Goal: Task Accomplishment & Management: Use online tool/utility

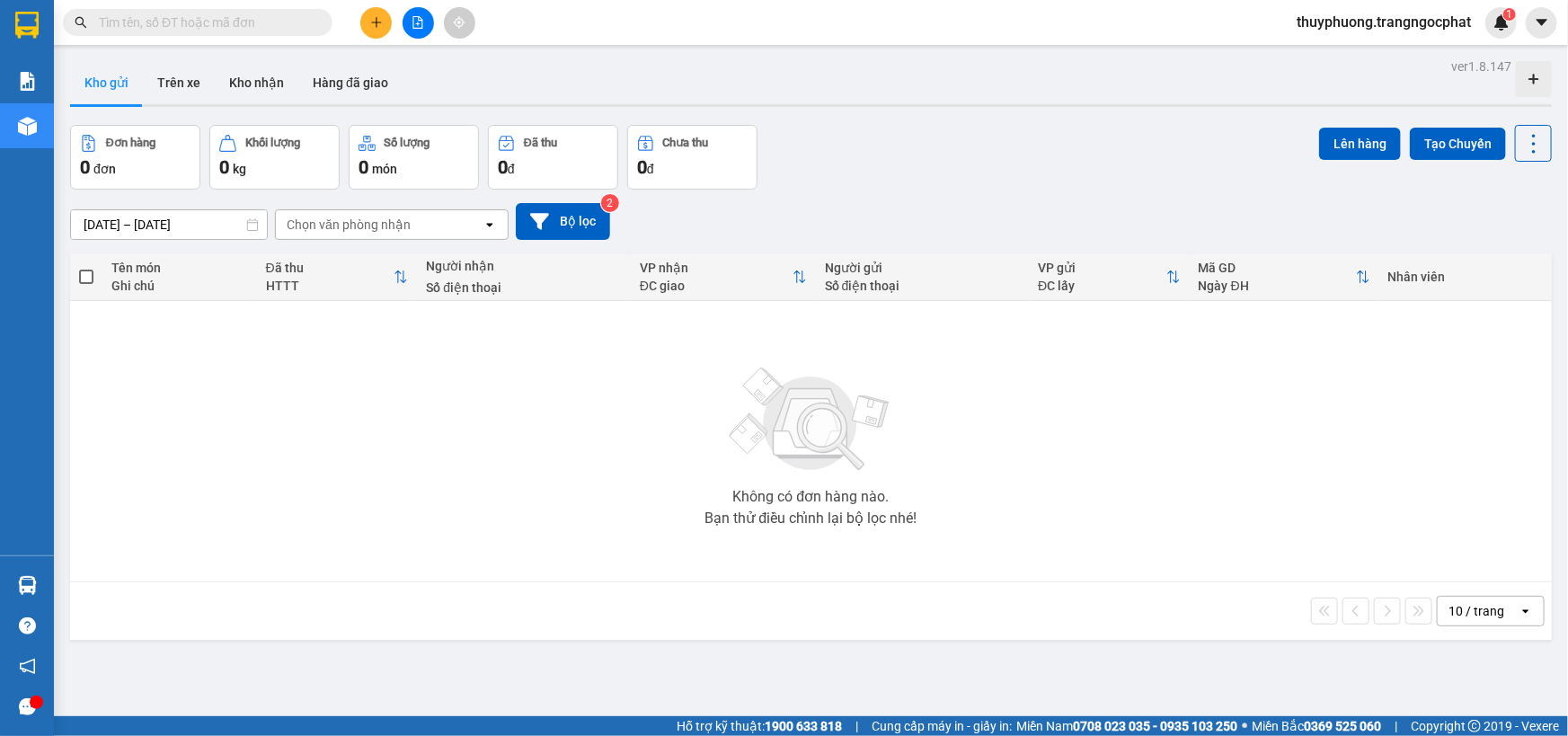
click at [226, 22] on input "text" at bounding box center [204, 22] width 212 height 20
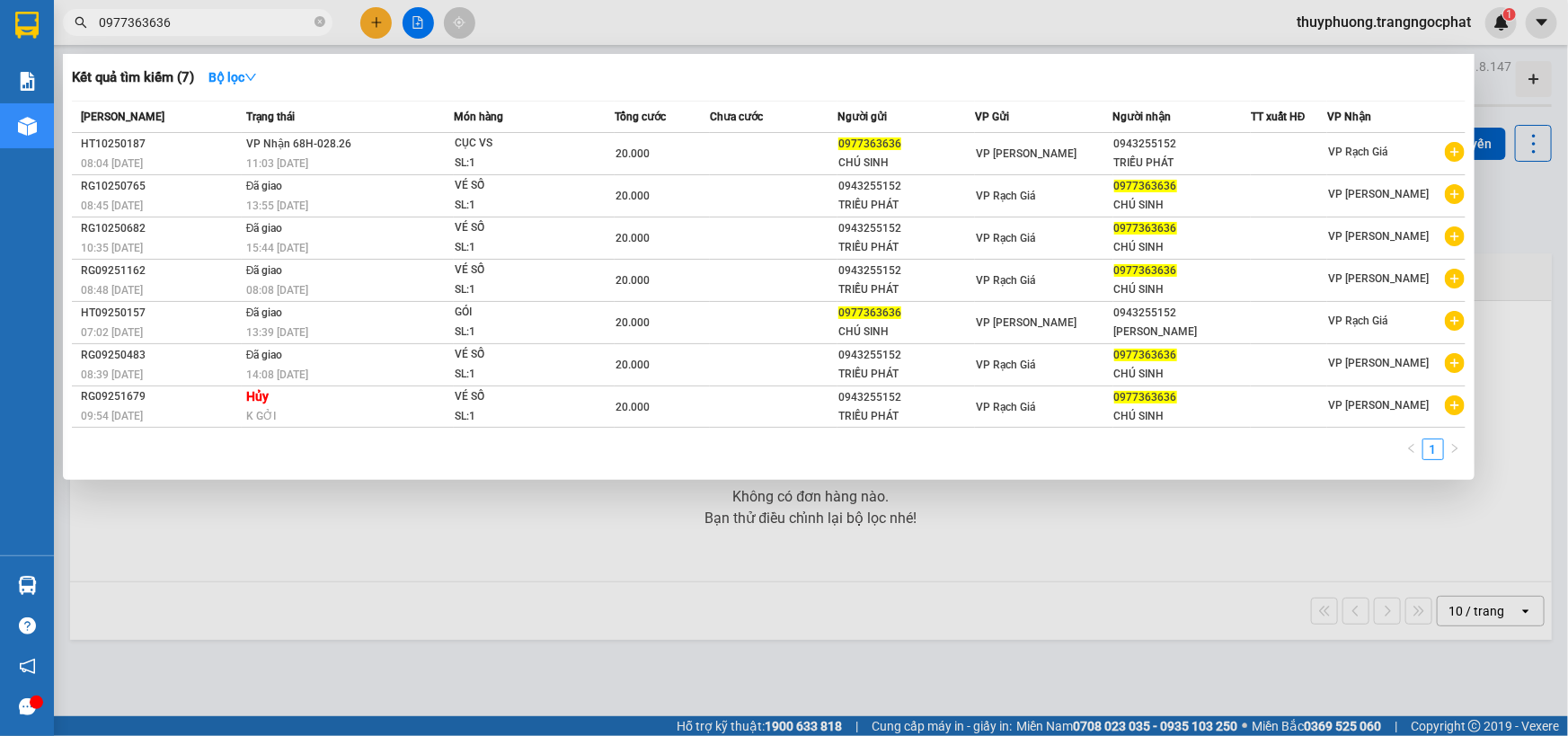
type input "0977363636"
click at [587, 541] on div at bounding box center [784, 368] width 1568 height 736
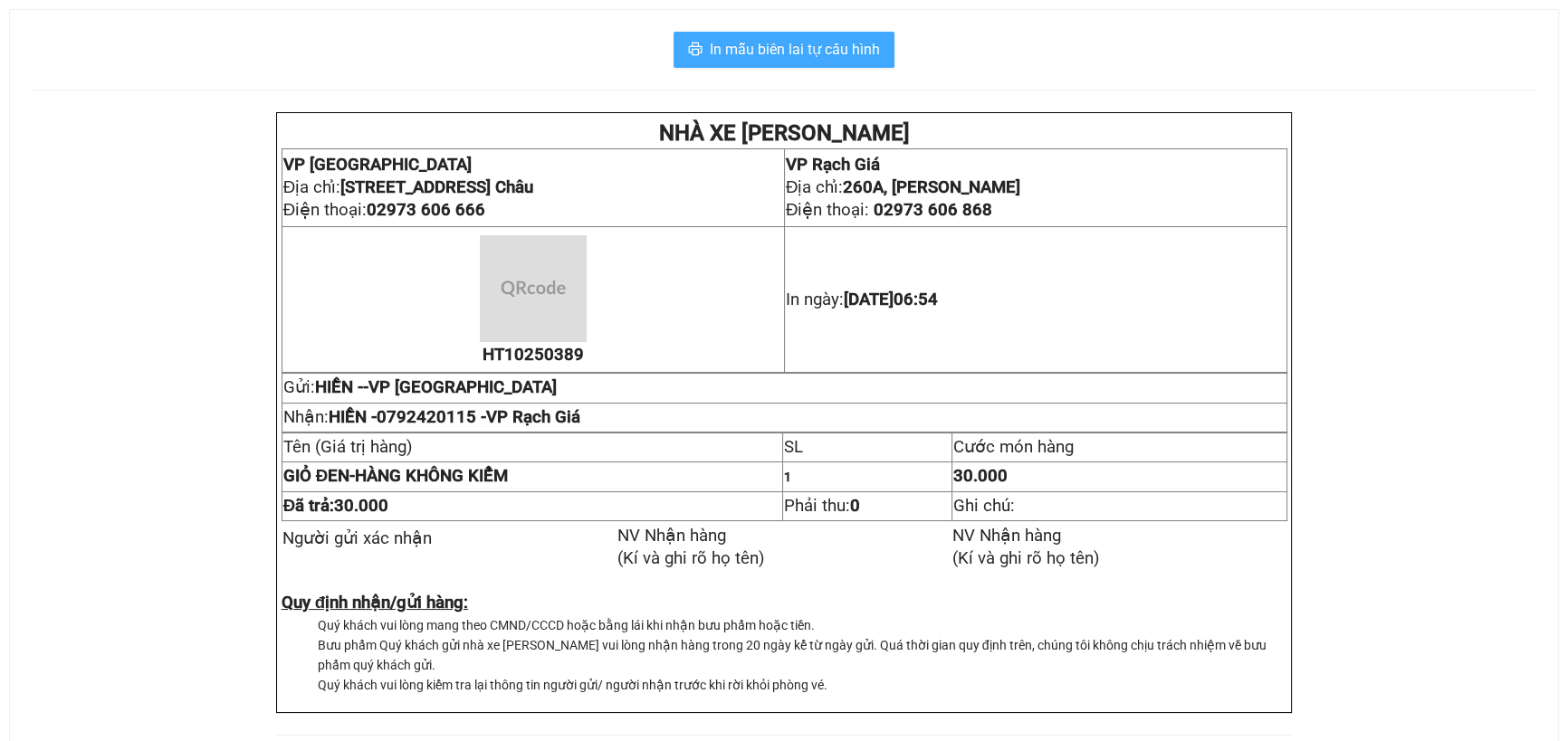
click at [745, 45] on span "In mẫu biên lai tự cấu hình" at bounding box center [794, 49] width 170 height 23
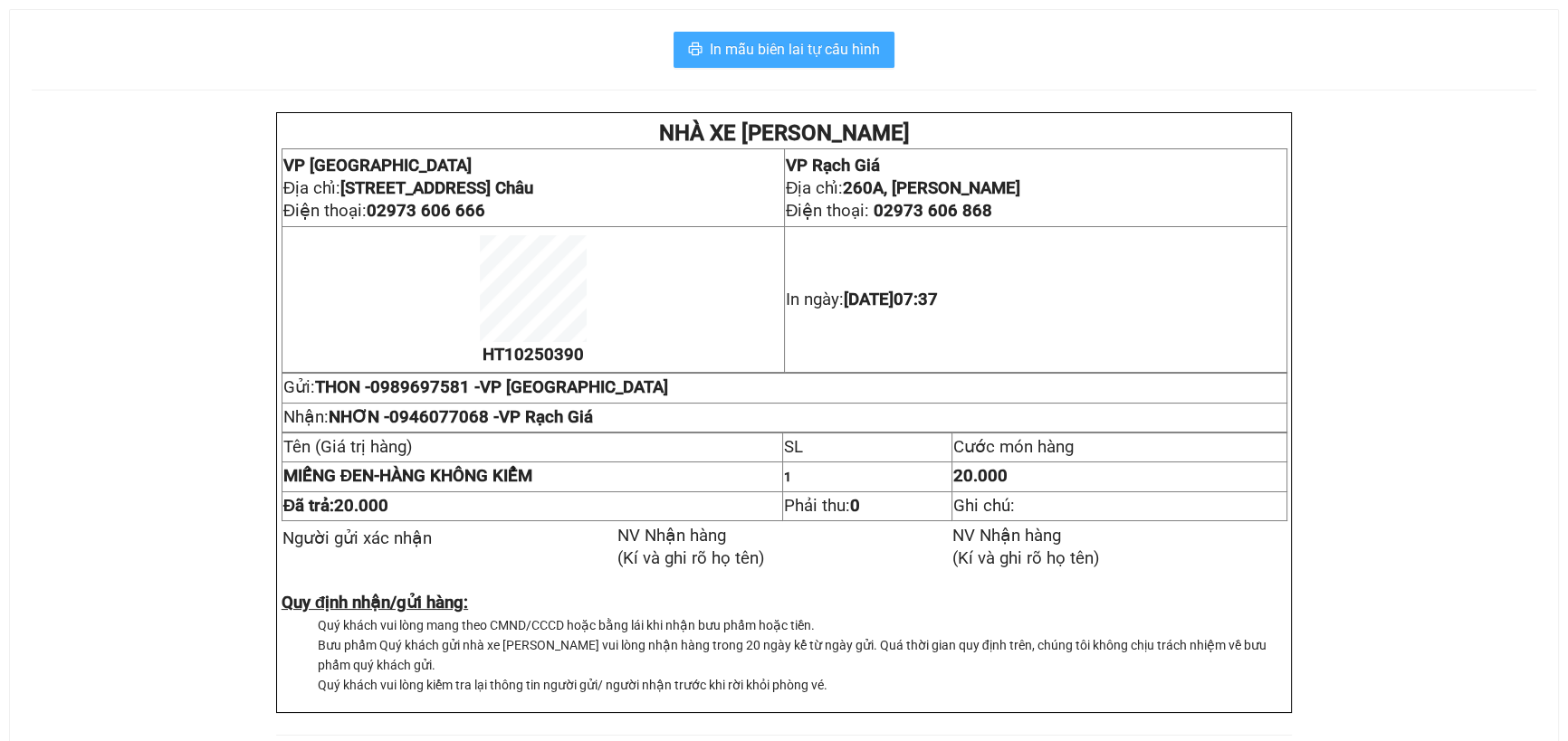
click at [837, 61] on span "In mẫu biên lai tự cấu hình" at bounding box center [794, 49] width 170 height 23
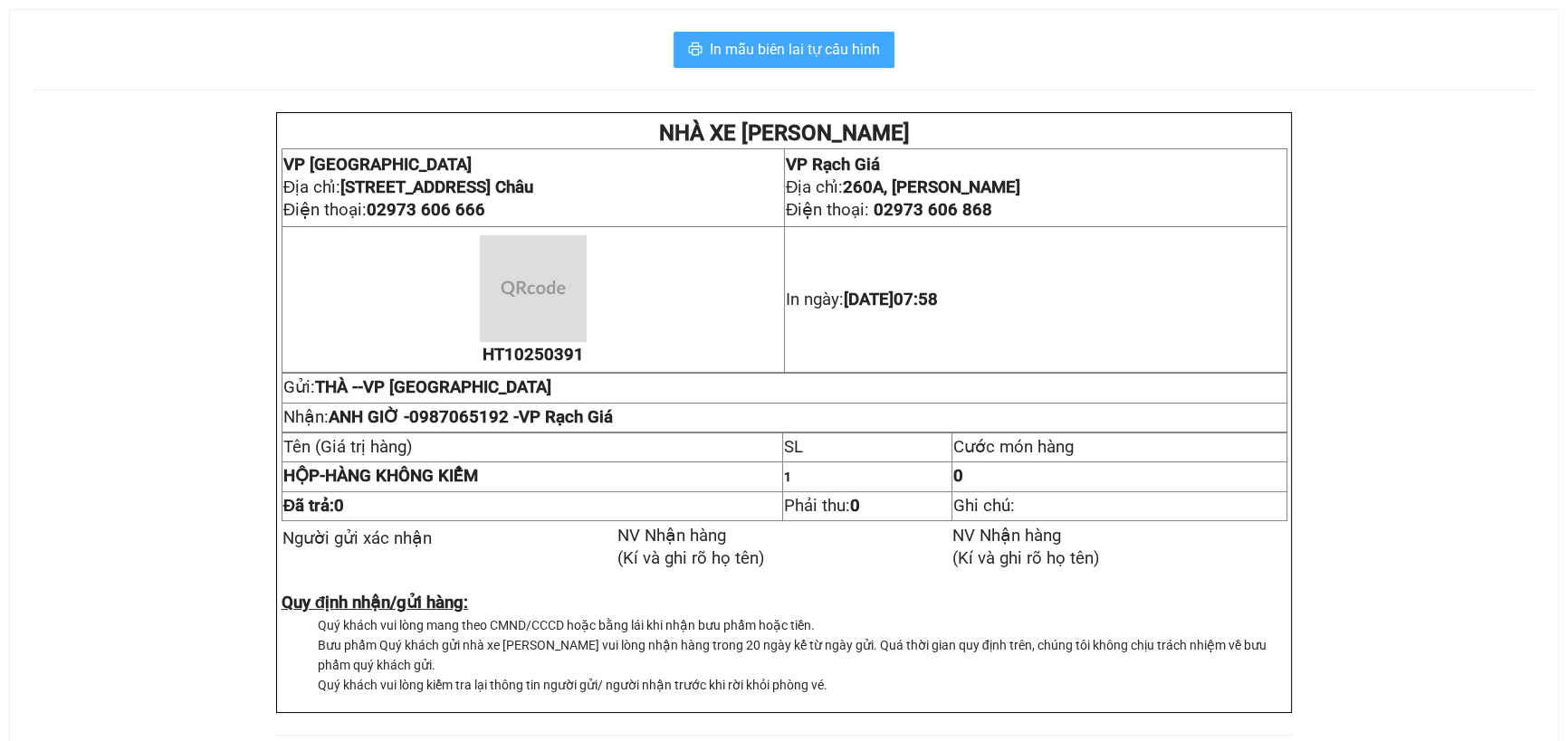
click at [877, 36] on button "In mẫu biên lai tự cấu hình" at bounding box center [784, 49] width 220 height 36
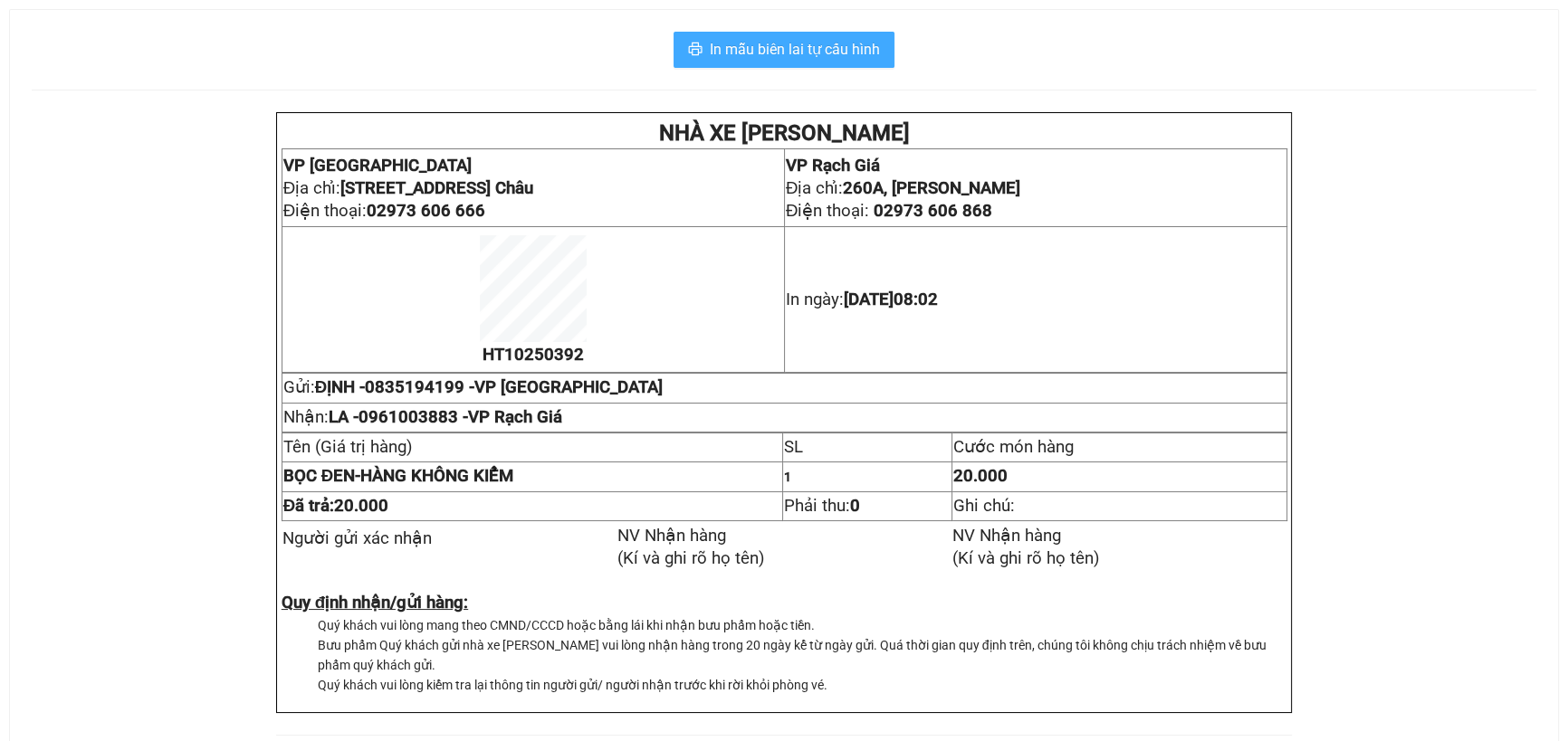
click at [823, 39] on span "In mẫu biên lai tự cấu hình" at bounding box center [794, 49] width 170 height 23
click at [784, 45] on span "In mẫu biên lai tự cấu hình" at bounding box center [794, 49] width 170 height 23
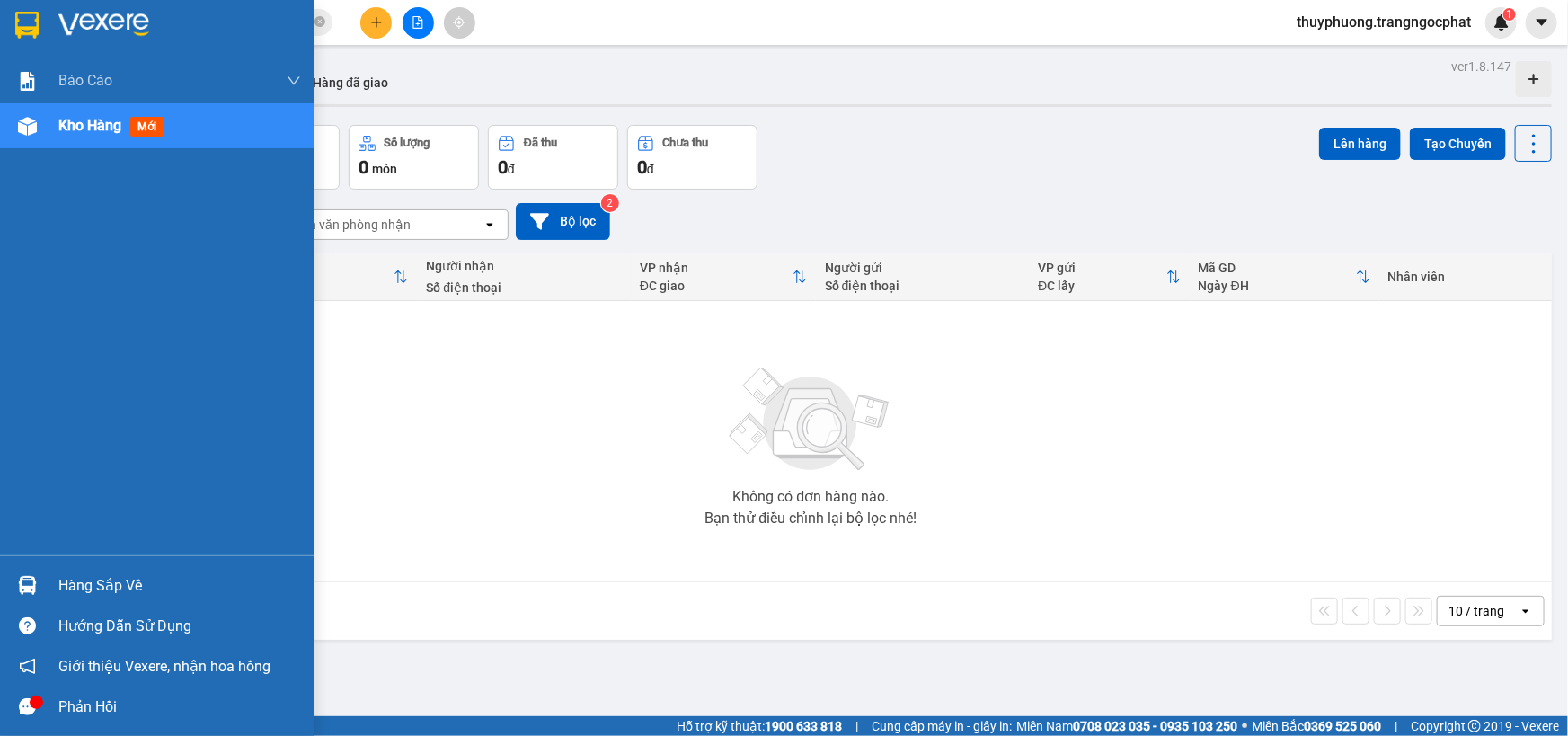
click at [67, 587] on div "Hàng sắp về" at bounding box center [180, 586] width 242 height 27
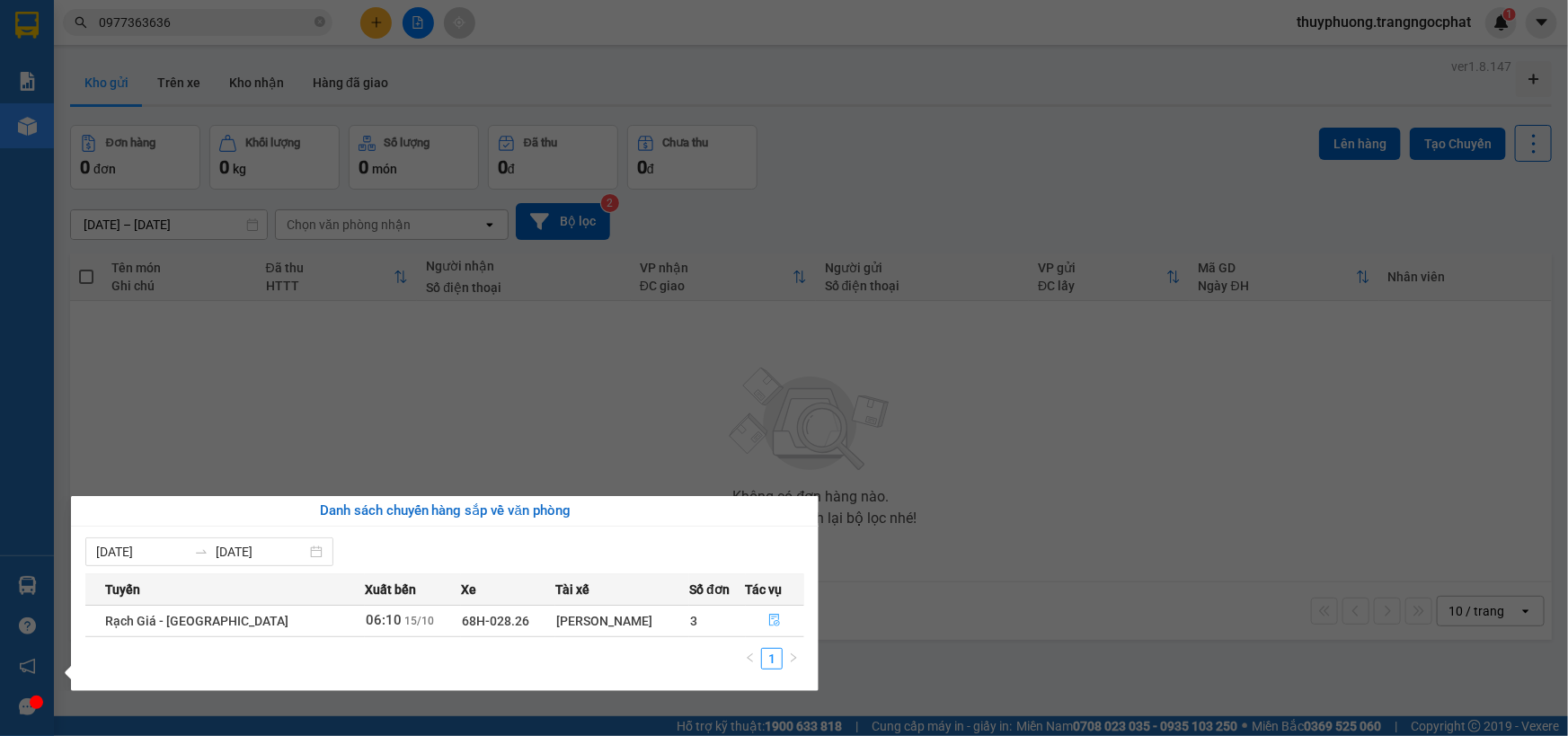
click at [779, 628] on button "button" at bounding box center [775, 621] width 58 height 28
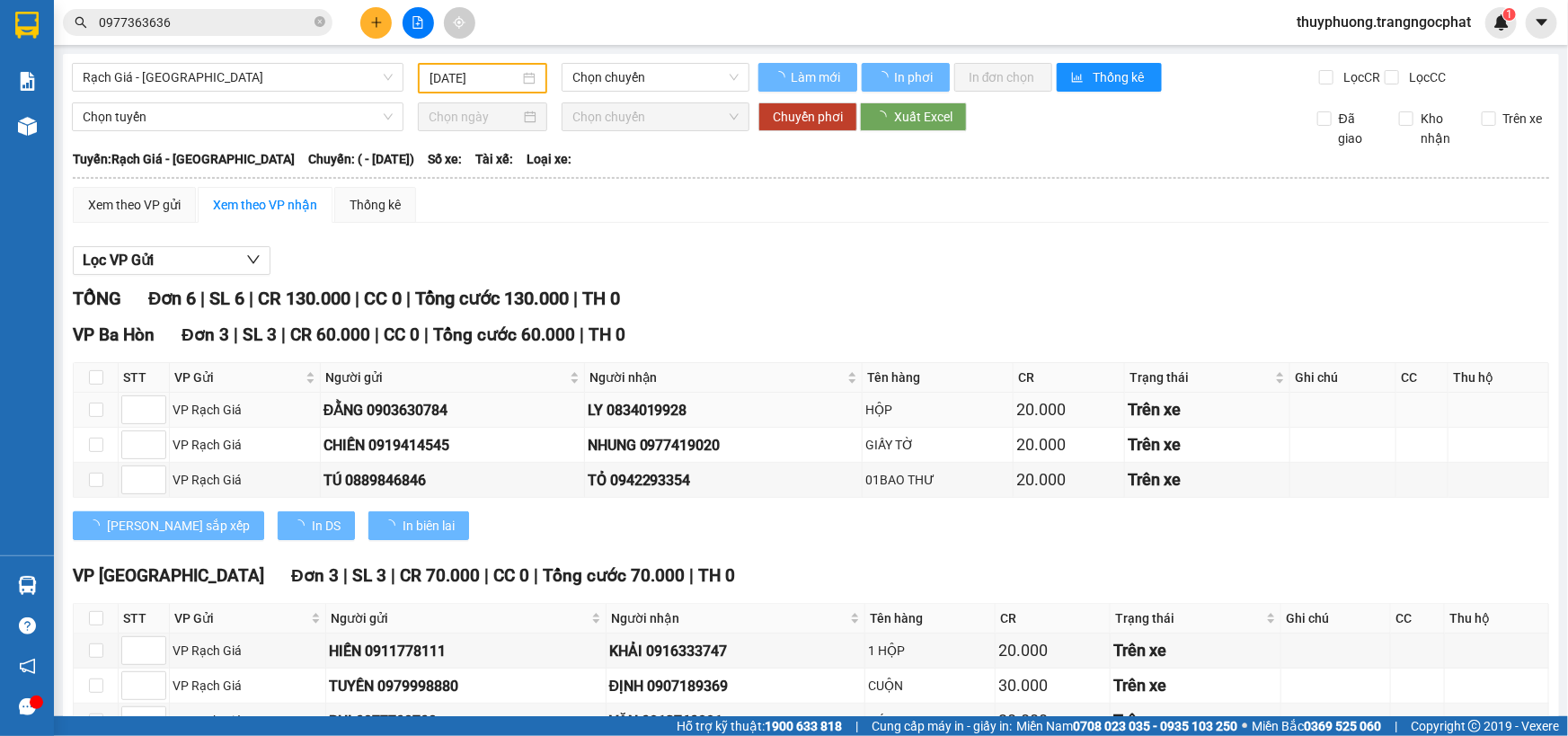
type input "[DATE]"
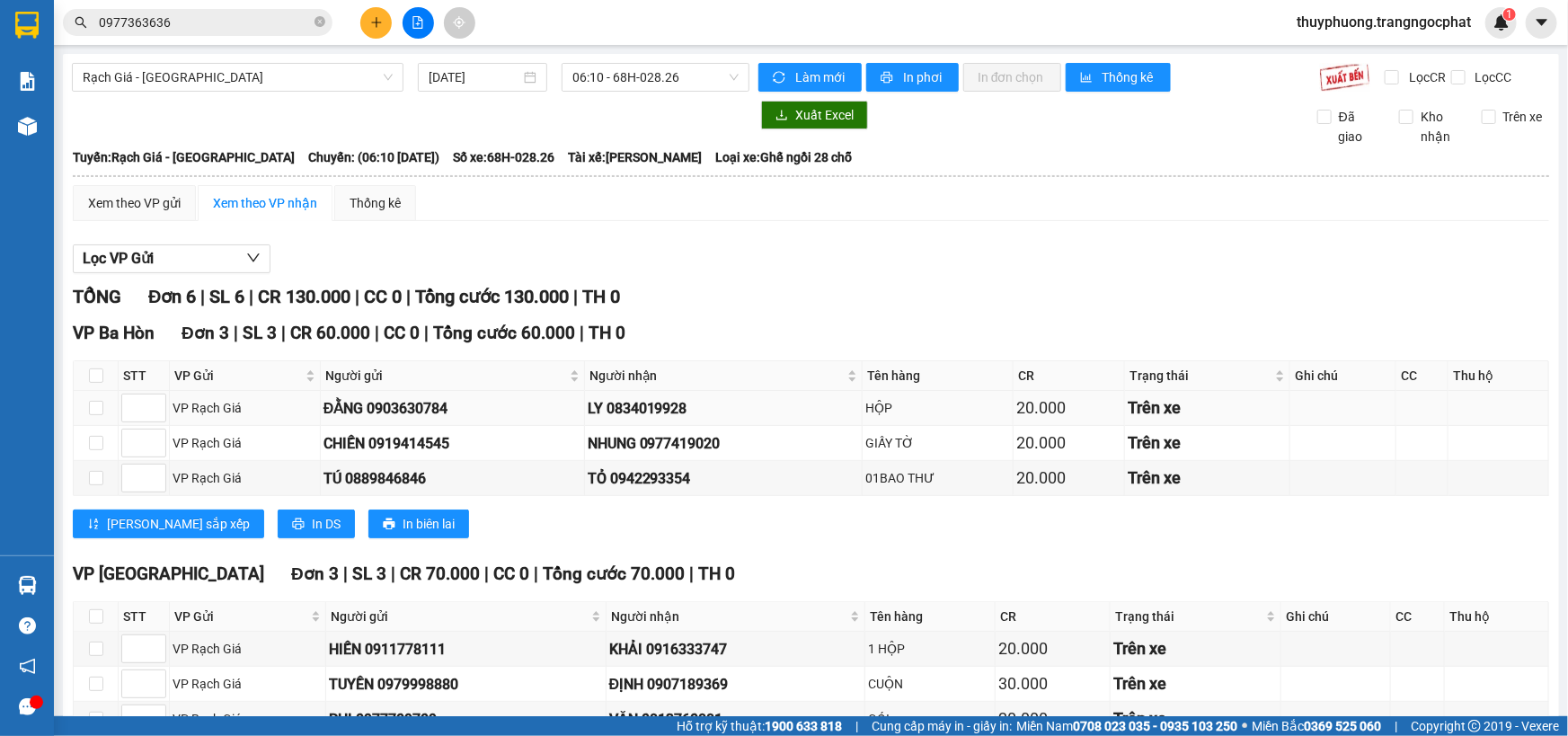
click at [656, 416] on div "LY 0834019928" at bounding box center [724, 409] width 273 height 22
click at [656, 395] on td "LY 0834019928" at bounding box center [724, 409] width 278 height 35
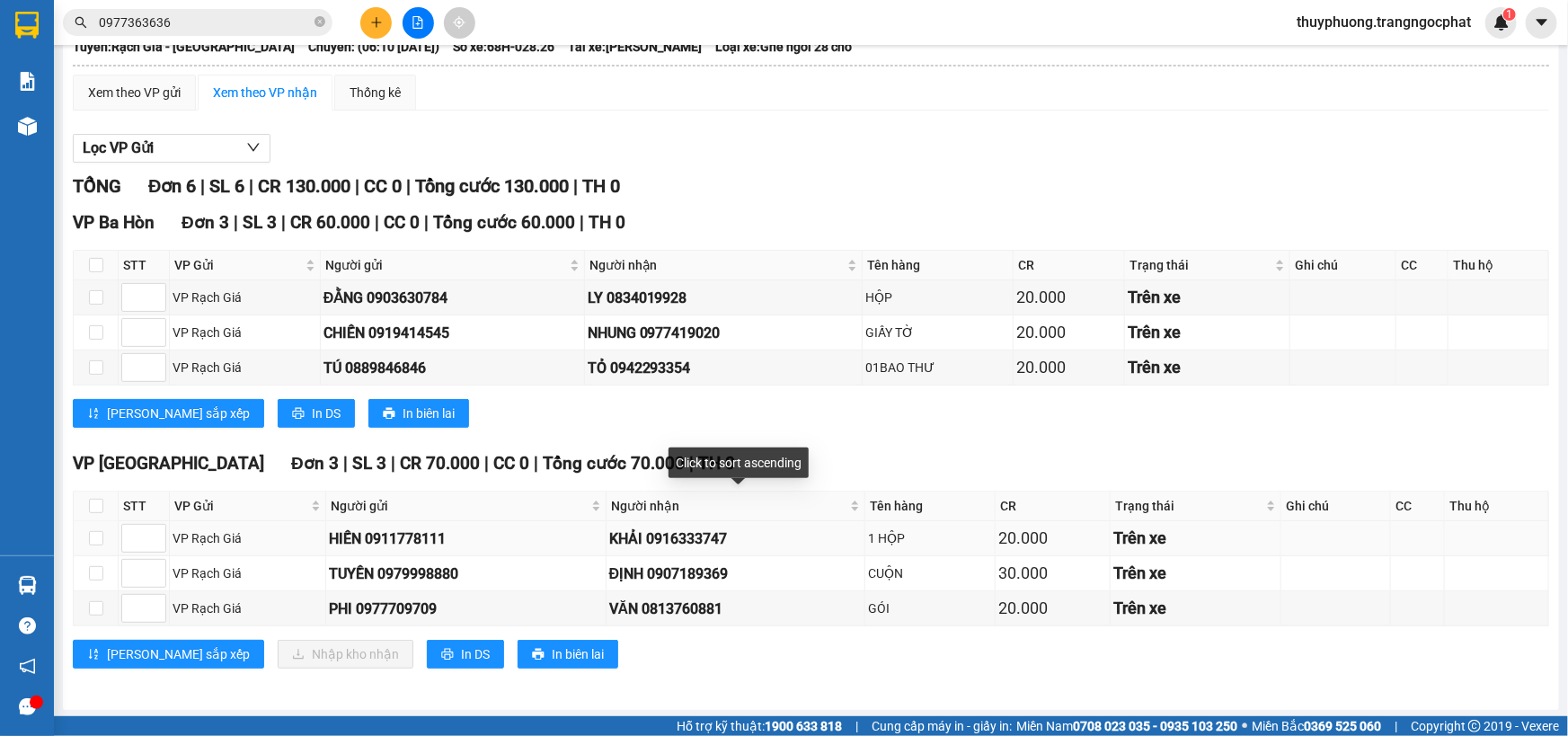
click at [685, 532] on div "KHẢI 0916333747" at bounding box center [736, 539] width 252 height 22
click at [687, 532] on div "KHẢI 0916333747" at bounding box center [736, 539] width 252 height 22
copy div "0916333747"
click at [671, 565] on div "ĐỊNH 0907189369" at bounding box center [736, 574] width 252 height 22
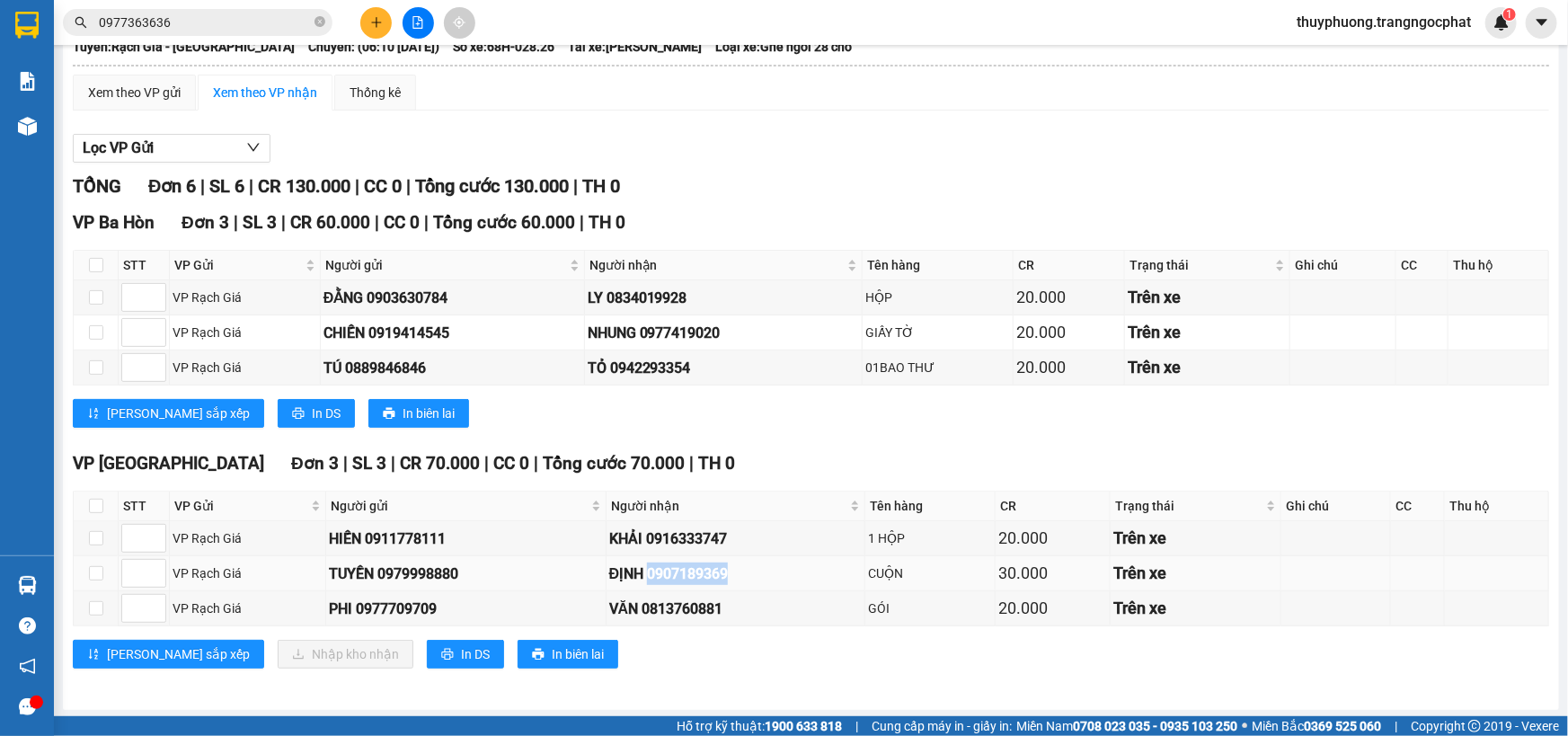
copy div "0907189369"
click at [699, 603] on div "VĂN 0813760881" at bounding box center [736, 609] width 252 height 22
copy div "0813760881"
click at [96, 499] on input "checkbox" at bounding box center [96, 506] width 15 height 15
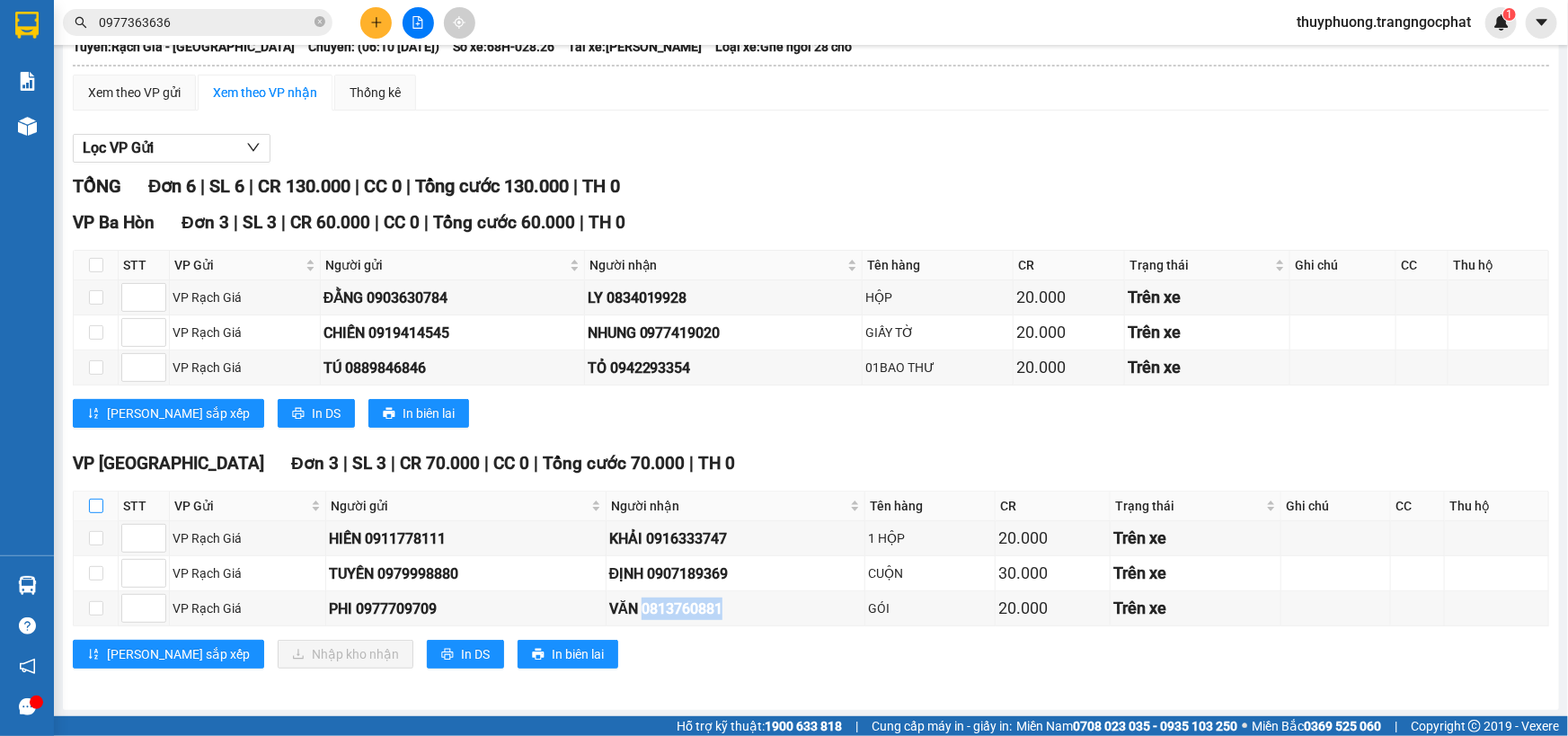
checkbox input "true"
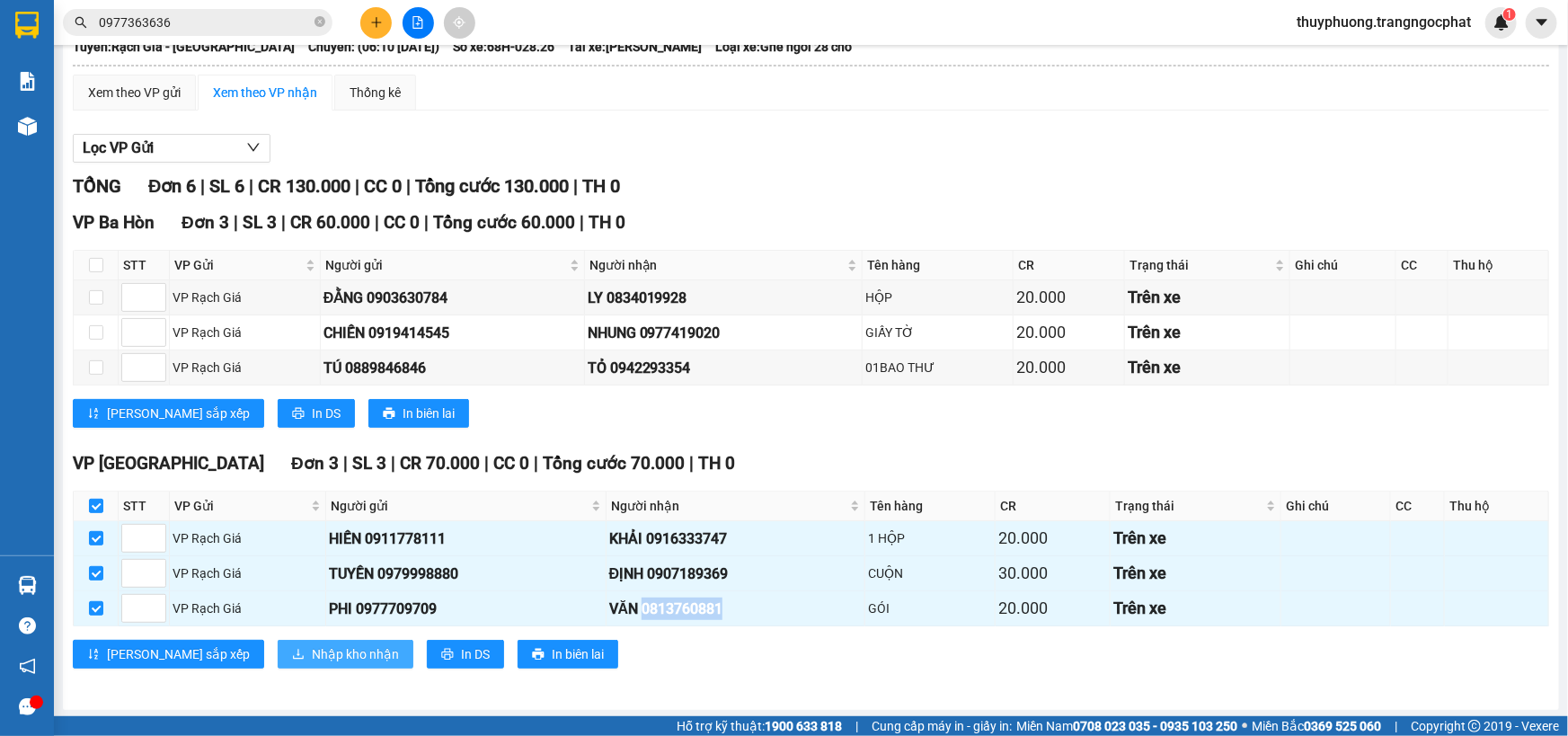
click at [312, 657] on span "Nhập kho nhận" at bounding box center [355, 655] width 87 height 20
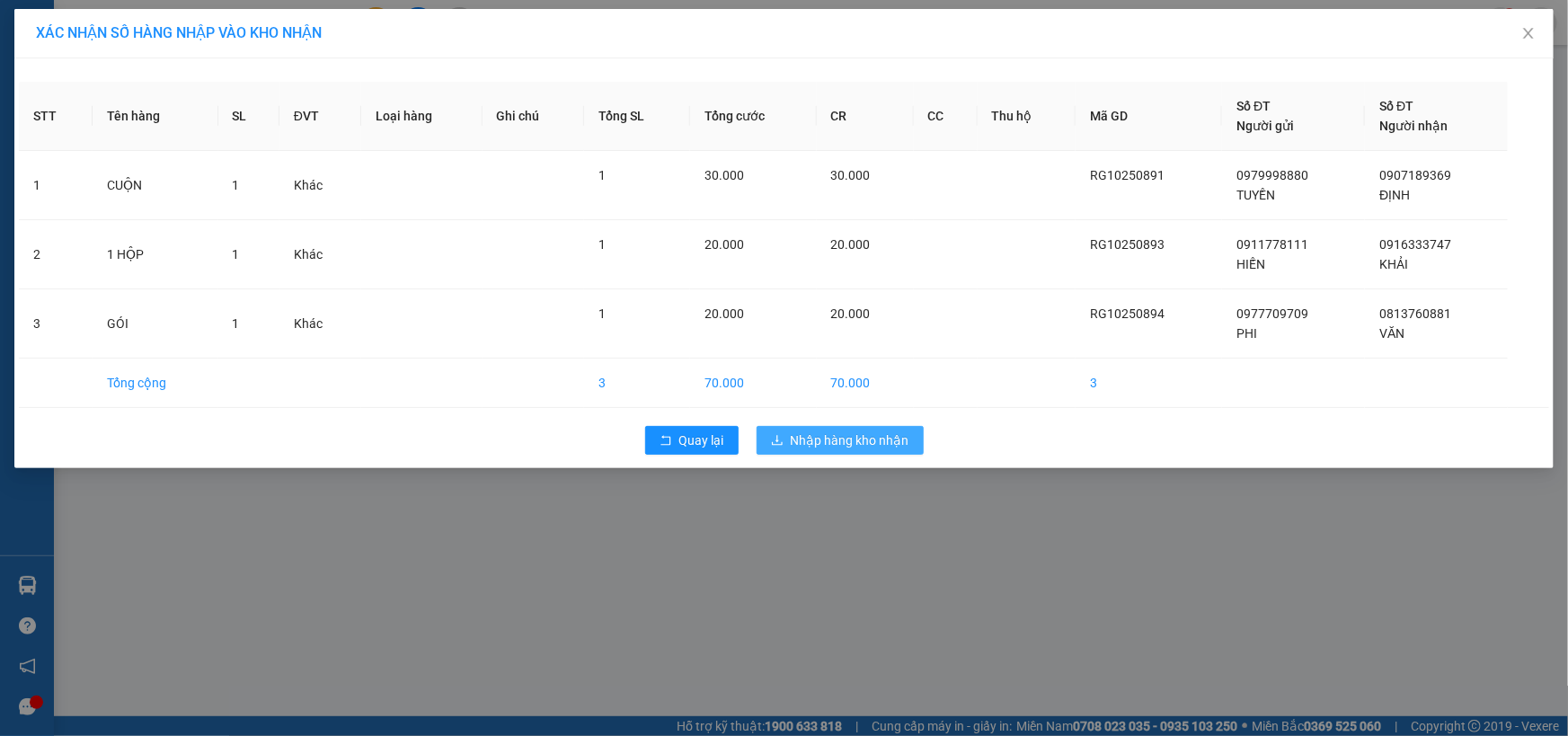
click at [826, 442] on span "Nhập hàng kho nhận" at bounding box center [849, 441] width 118 height 20
